Goal: Information Seeking & Learning: Find specific page/section

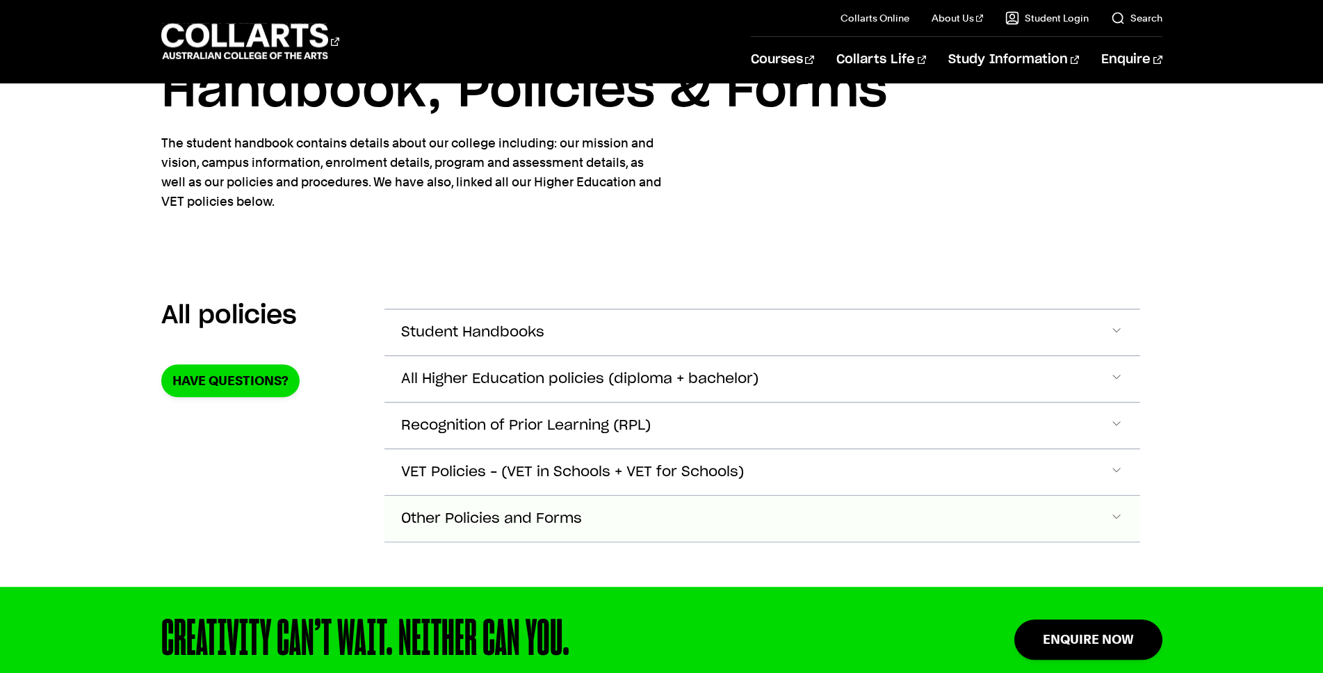
click at [544, 341] on span "Other Policies and Forms" at bounding box center [472, 333] width 143 height 16
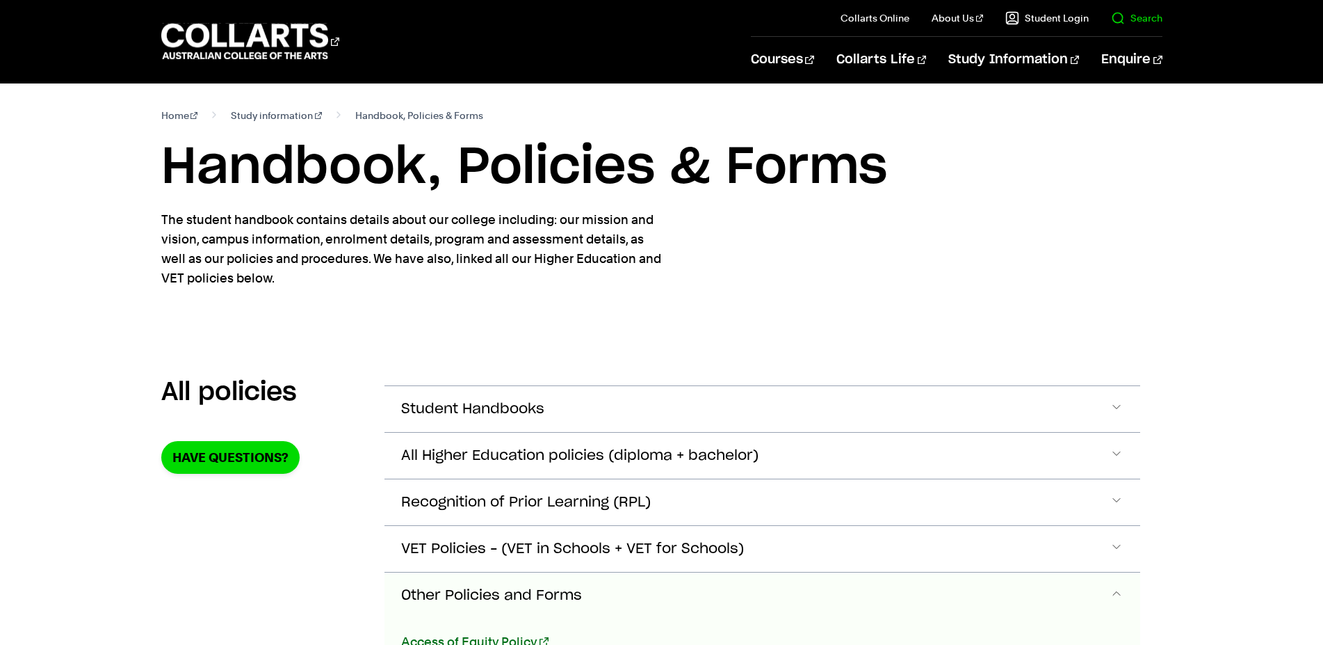
click at [1126, 17] on link "Search" at bounding box center [1136, 18] width 51 height 14
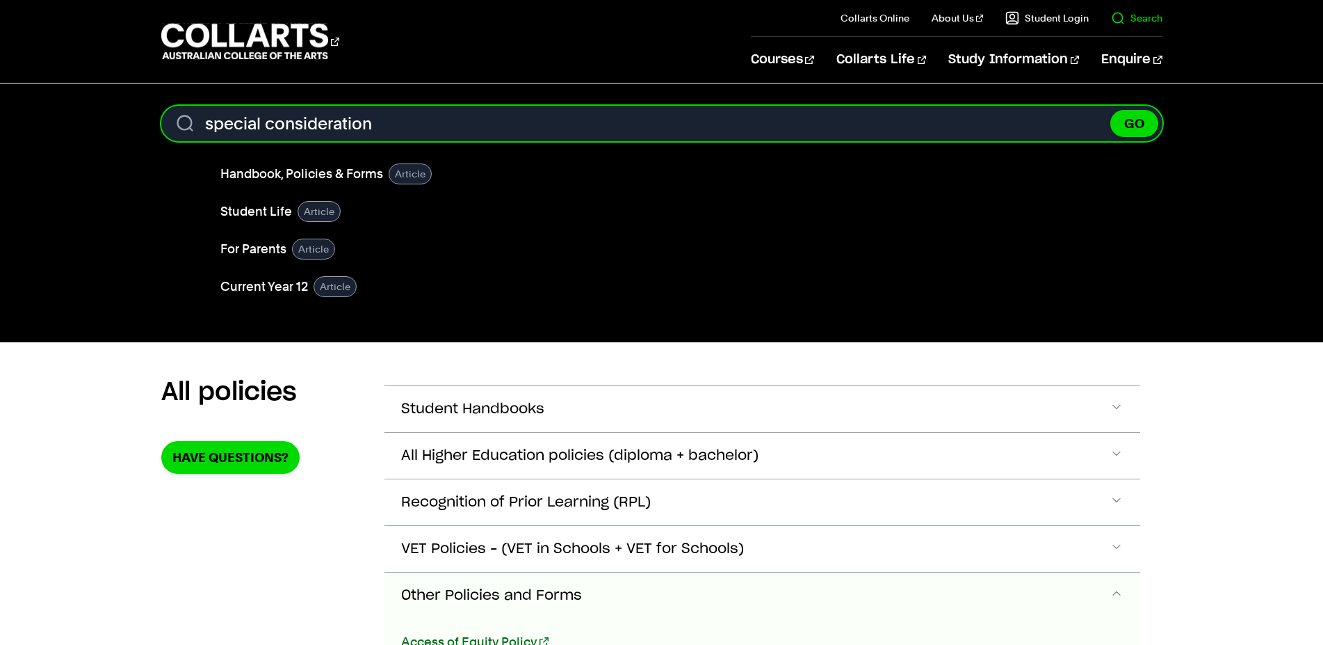
type input "special consideration"
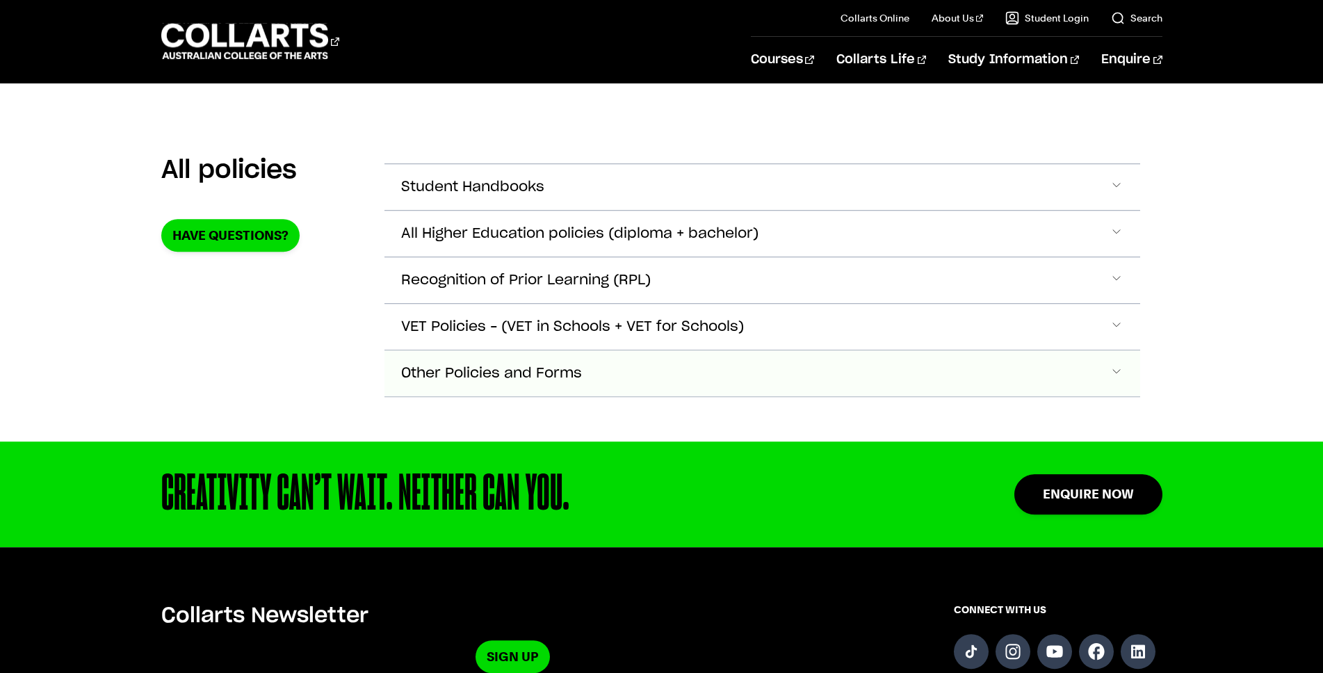
click at [631, 210] on button "Other Policies and Forms" at bounding box center [762, 187] width 756 height 46
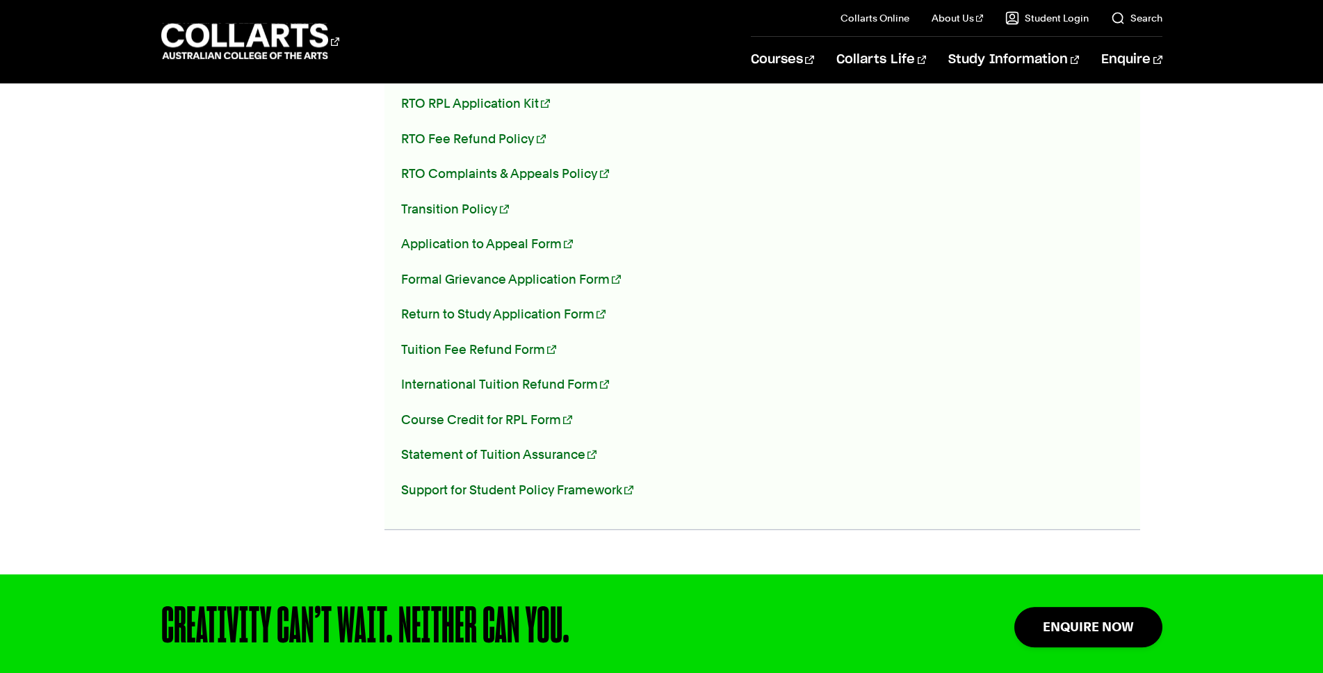
scroll to position [964, 0]
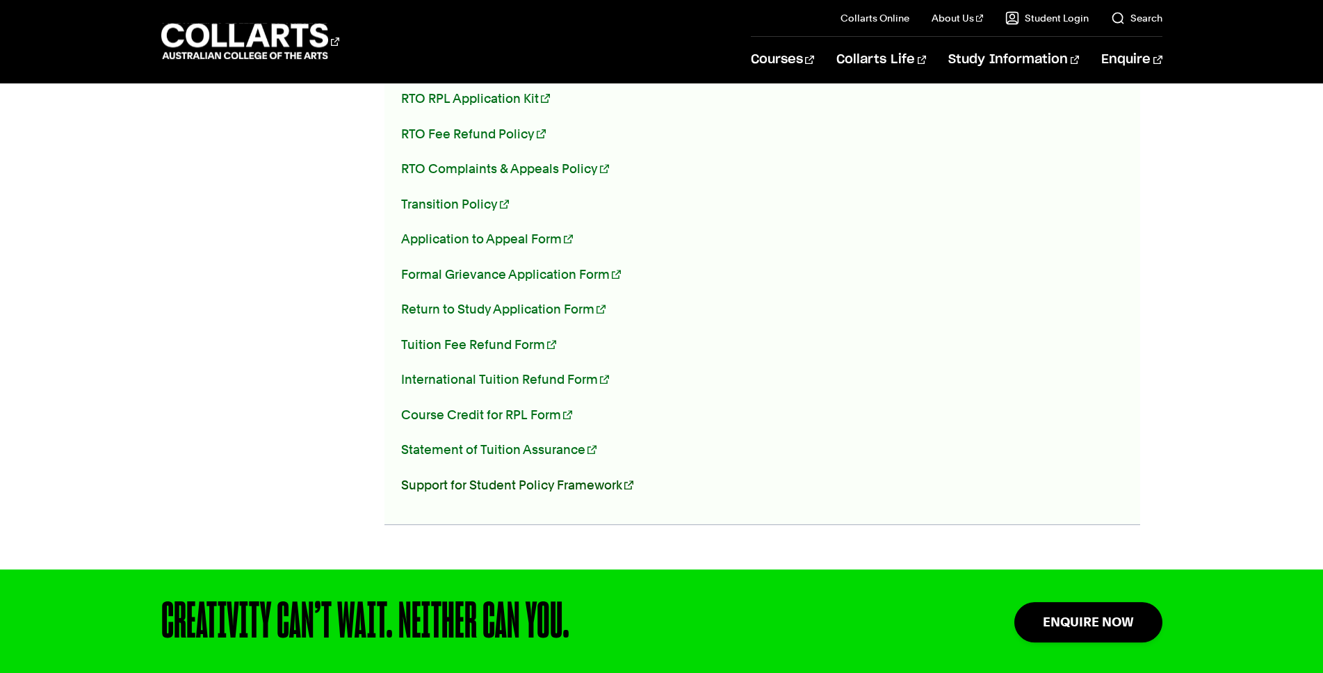
click at [518, 478] on link "Support for Student Policy Framework" at bounding box center [517, 485] width 232 height 15
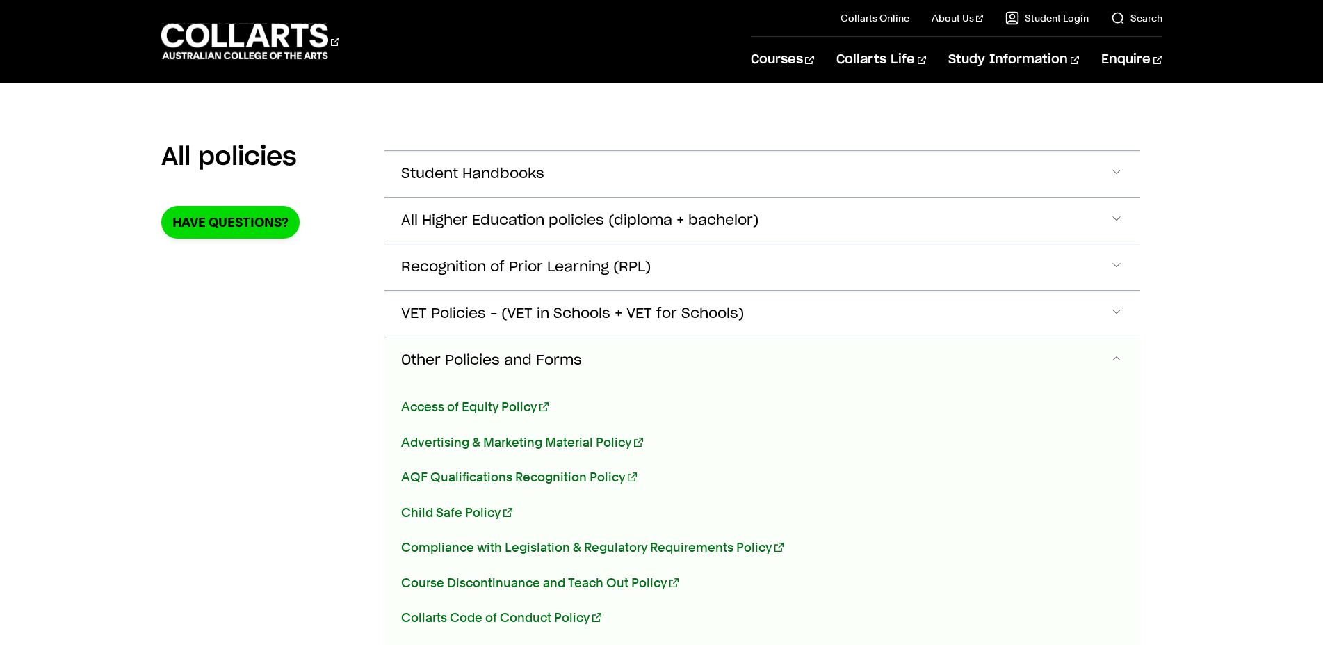
scroll to position [234, 0]
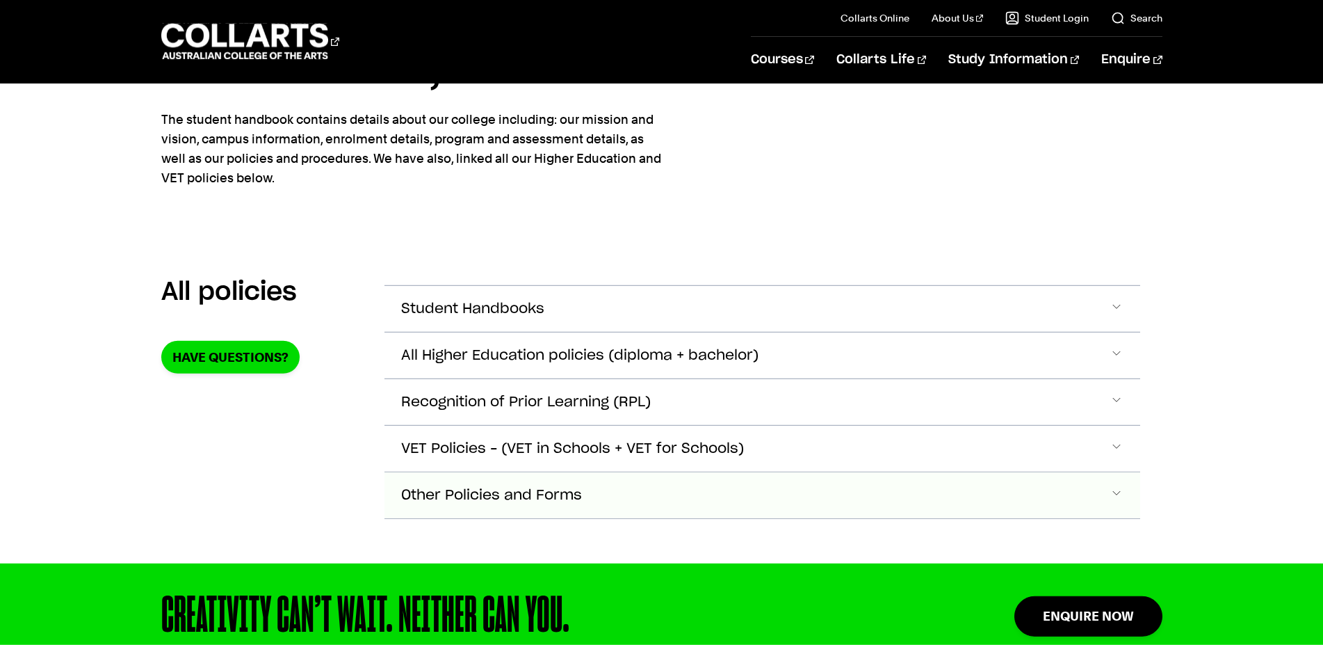
scroll to position [101, 0]
click at [591, 331] on button "Other Policies and Forms" at bounding box center [762, 308] width 756 height 46
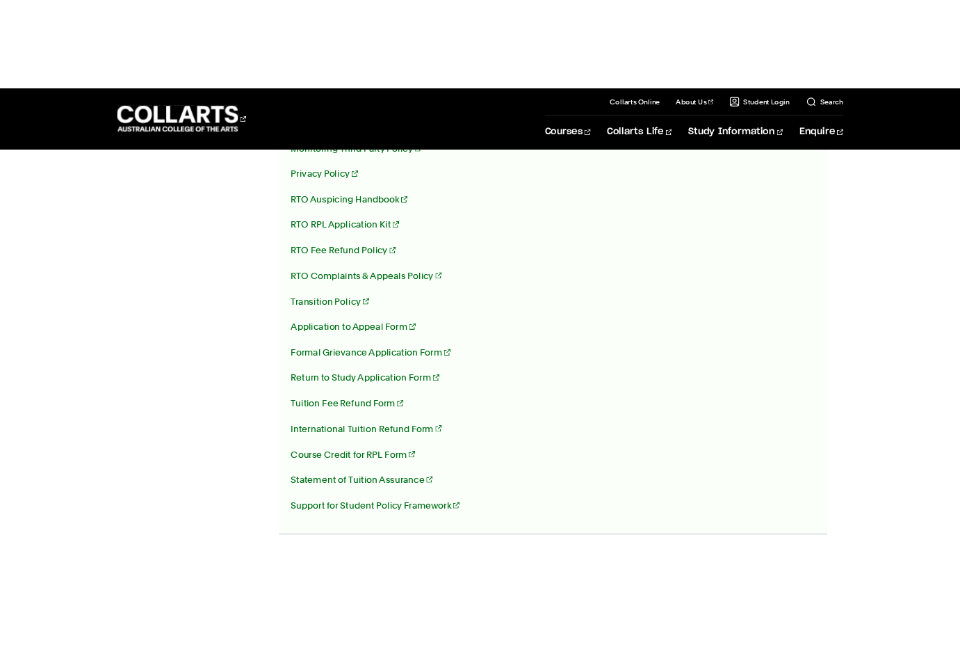
scroll to position [897, 0]
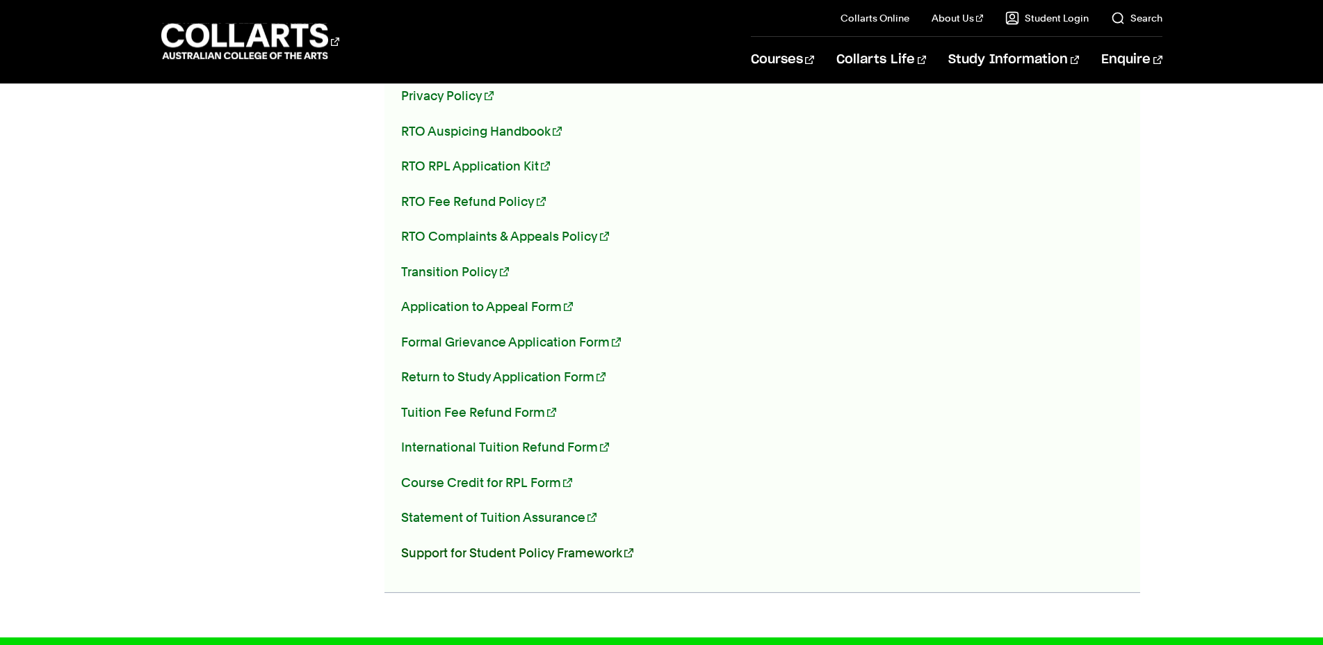
click at [439, 546] on link "Support for Student Policy Framework" at bounding box center [517, 552] width 232 height 15
